Goal: Check status: Check status

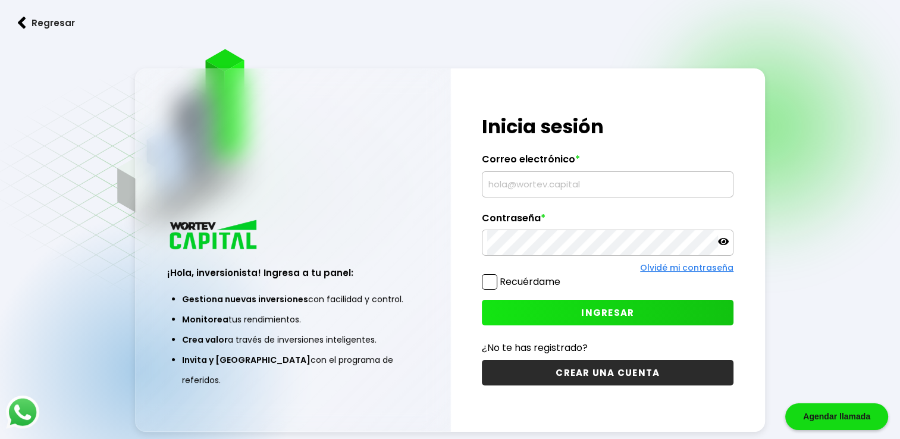
click at [559, 186] on input "text" at bounding box center [607, 184] width 241 height 25
type input "[EMAIL_ADDRESS][DOMAIN_NAME]"
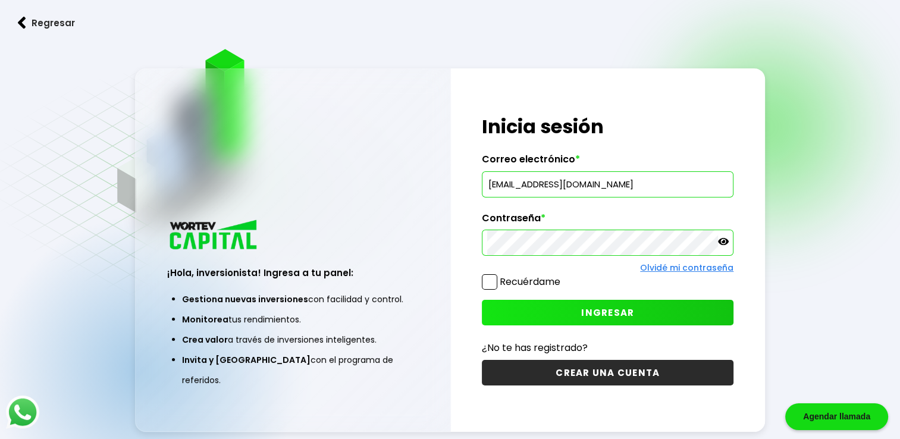
click at [613, 308] on span "INGRESAR" at bounding box center [607, 312] width 53 height 12
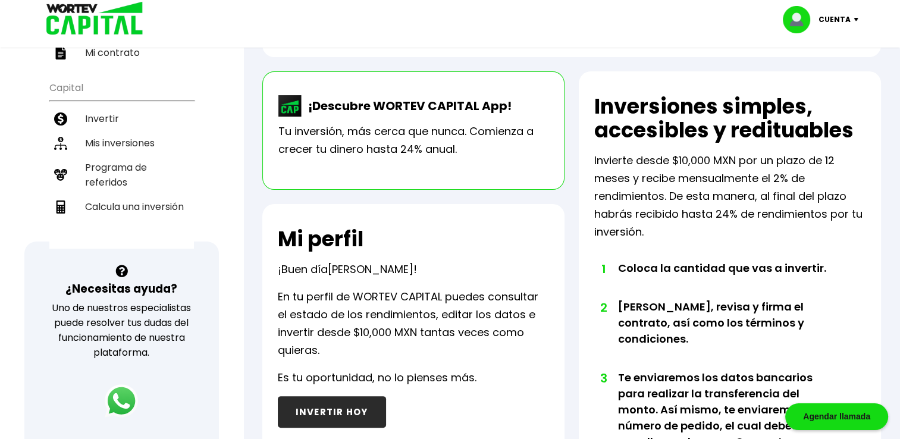
scroll to position [221, 0]
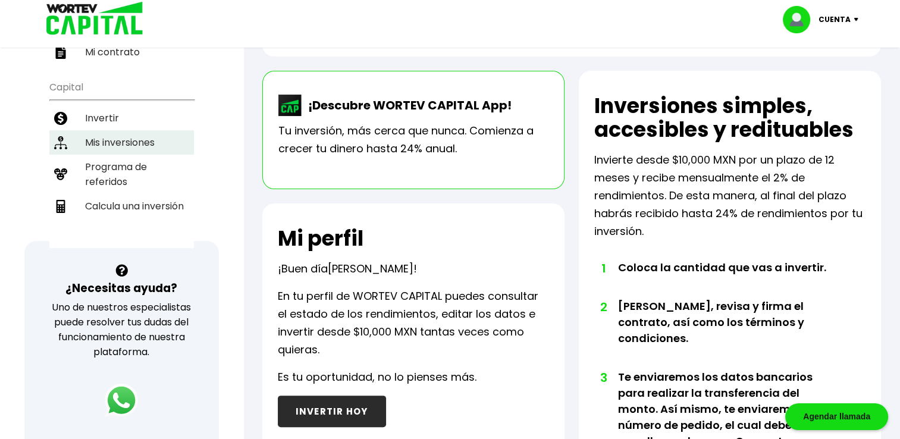
click at [125, 139] on li "Mis inversiones" at bounding box center [121, 142] width 145 height 24
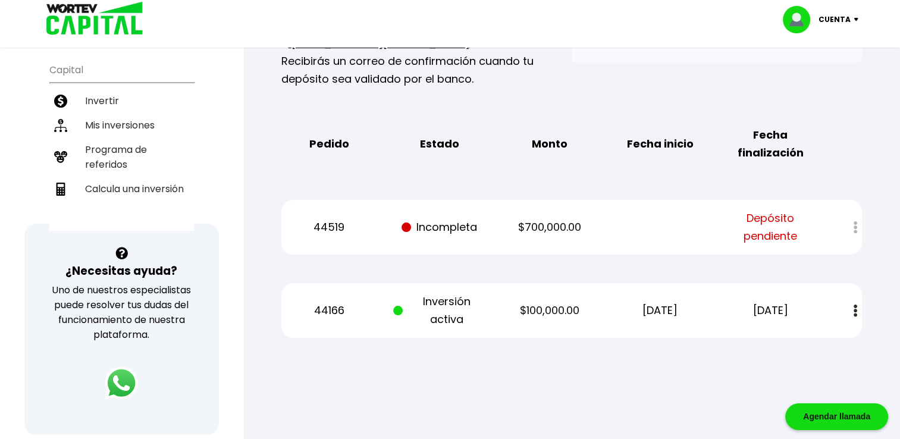
scroll to position [242, 0]
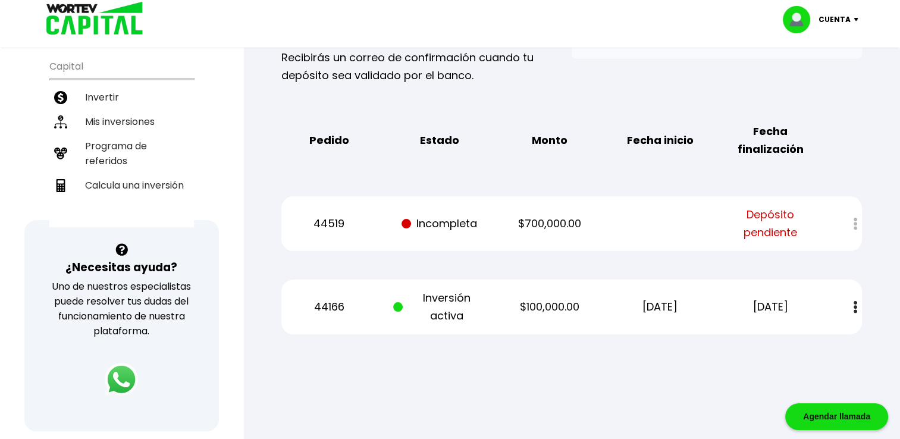
click at [396, 308] on span at bounding box center [398, 307] width 10 height 10
click at [791, 308] on p "[DATE]" at bounding box center [770, 307] width 93 height 18
click at [555, 305] on p "$100,000.00" at bounding box center [549, 307] width 93 height 18
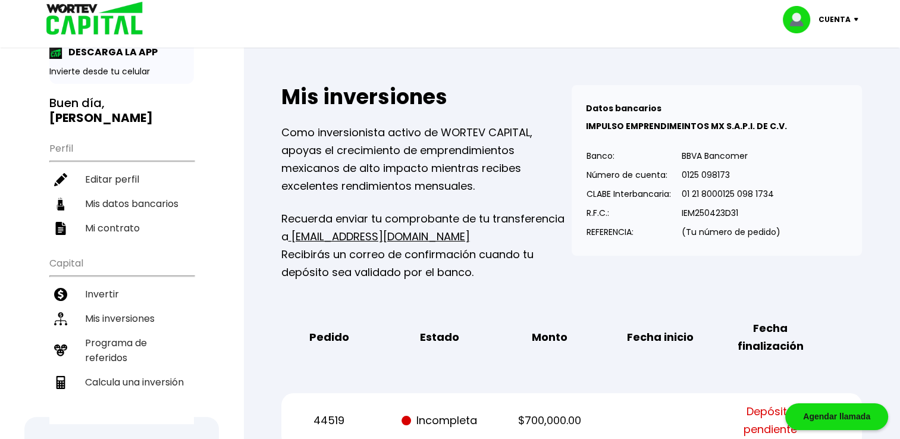
scroll to position [0, 0]
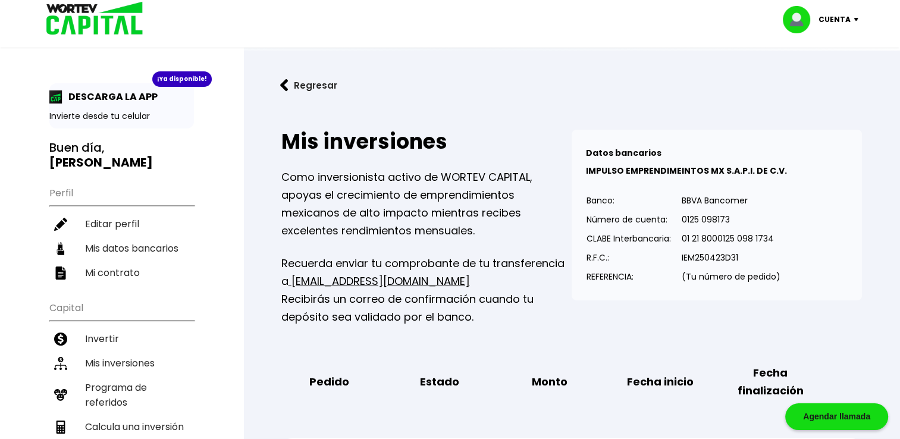
click at [287, 87] on img at bounding box center [284, 85] width 8 height 12
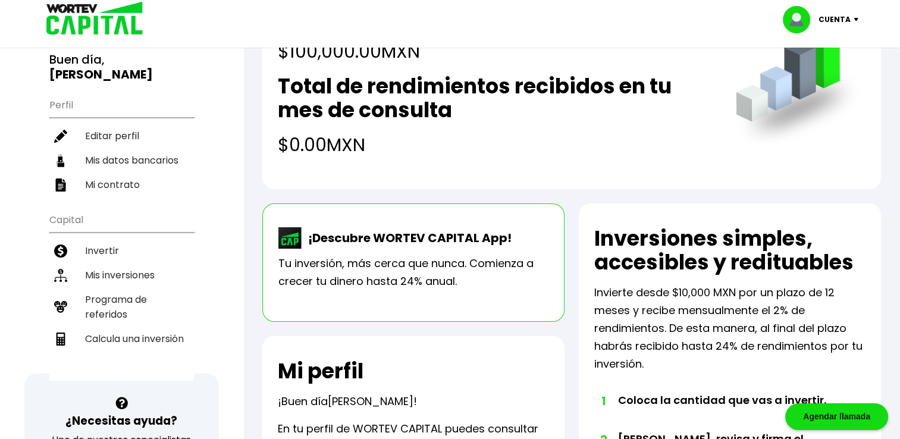
scroll to position [70, 0]
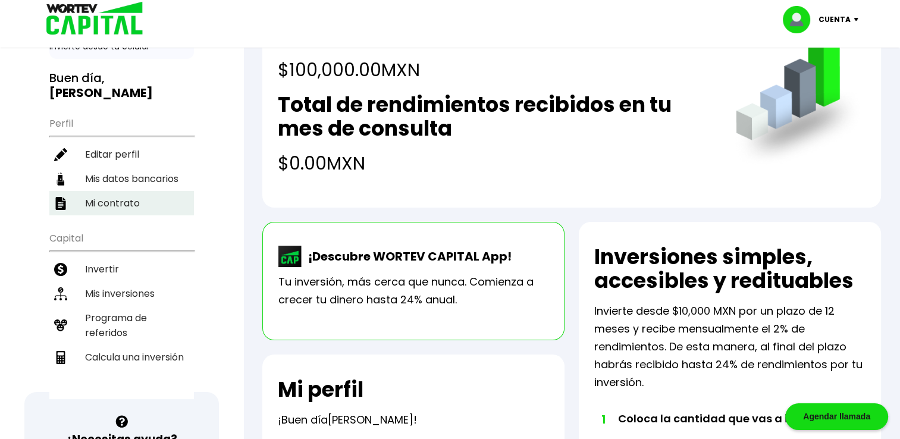
click at [102, 201] on li "Mi contrato" at bounding box center [121, 203] width 145 height 24
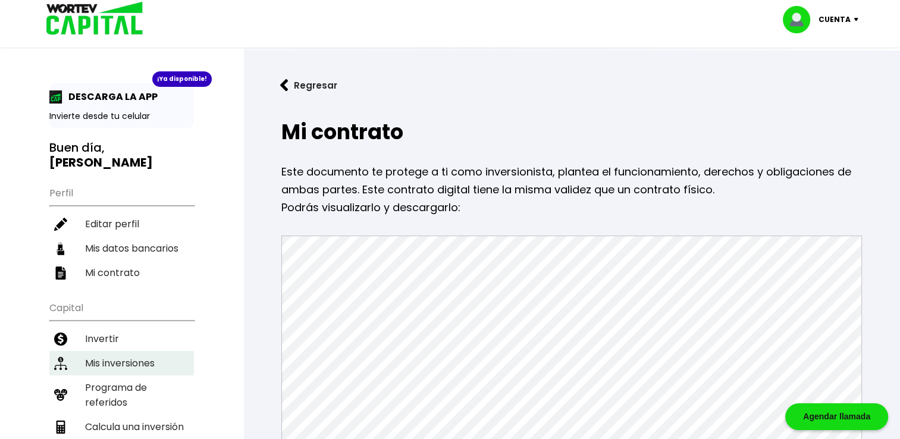
click at [93, 361] on li "Mis inversiones" at bounding box center [121, 363] width 145 height 24
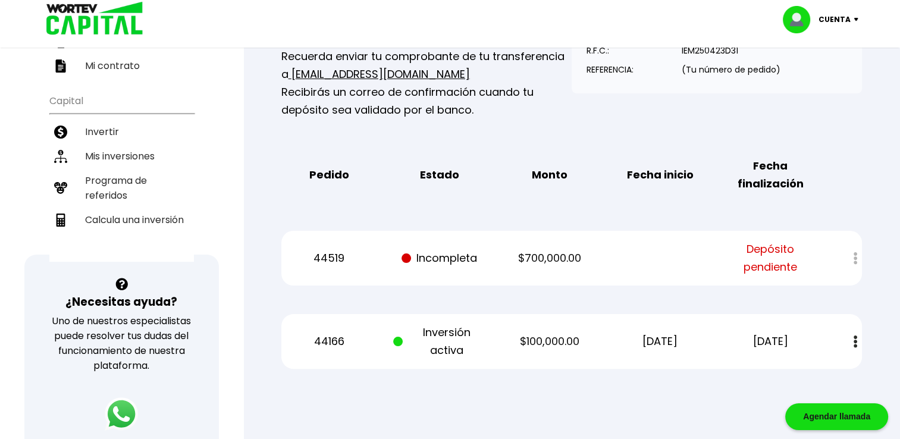
scroll to position [211, 0]
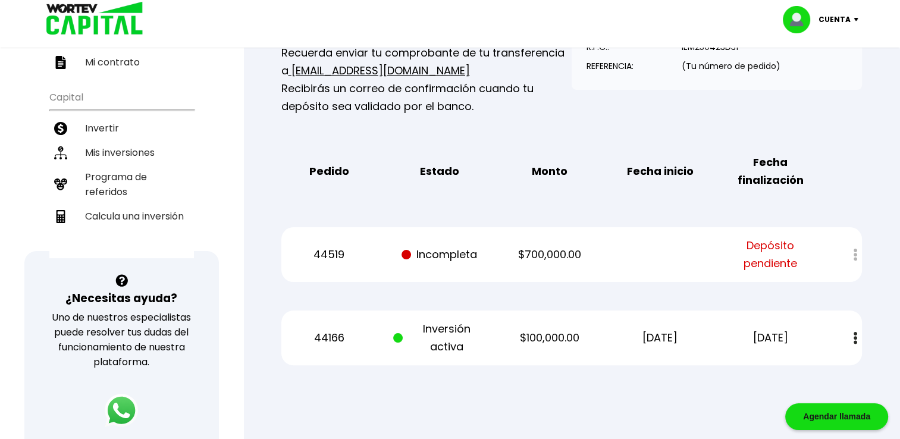
click at [777, 256] on span "Depósito pendiente" at bounding box center [770, 255] width 93 height 36
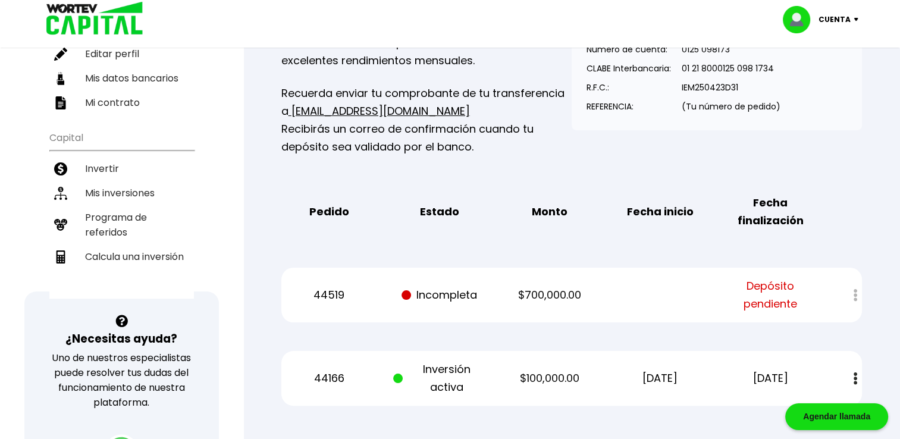
scroll to position [0, 0]
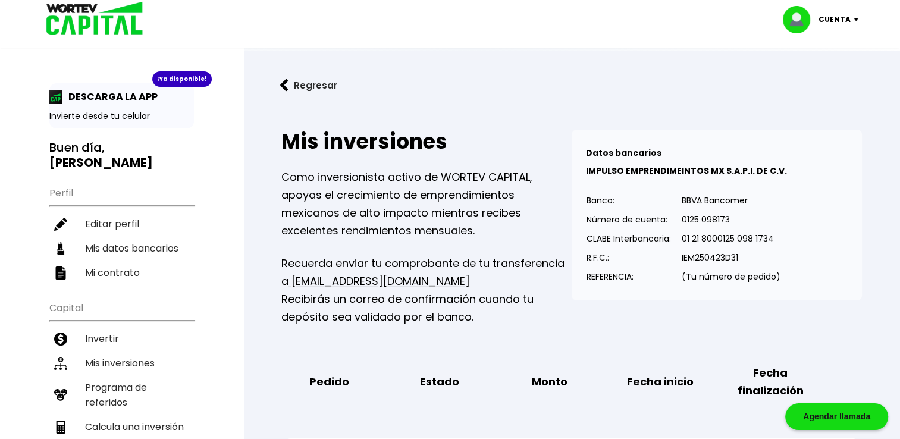
click at [822, 17] on p "Cuenta" at bounding box center [835, 20] width 32 height 18
click at [116, 125] on div "¡Ya disponible! DESCARGA LA APP Invierte desde tu celular" at bounding box center [121, 105] width 145 height 45
click at [835, 82] on li "Cerrar sesión" at bounding box center [822, 79] width 95 height 24
